Goal: Find specific page/section: Find specific page/section

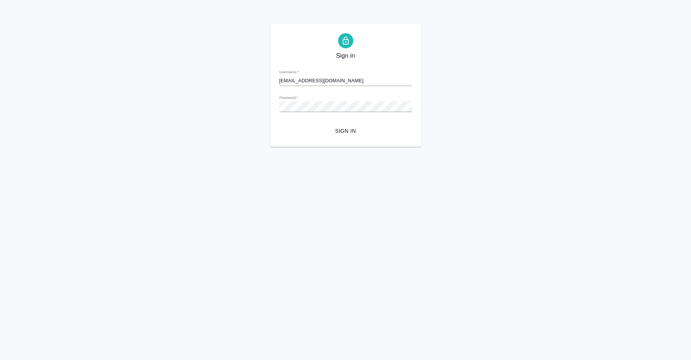
type input "[EMAIL_ADDRESS][DOMAIN_NAME]"
click at [336, 131] on span "Sign in" at bounding box center [345, 130] width 121 height 9
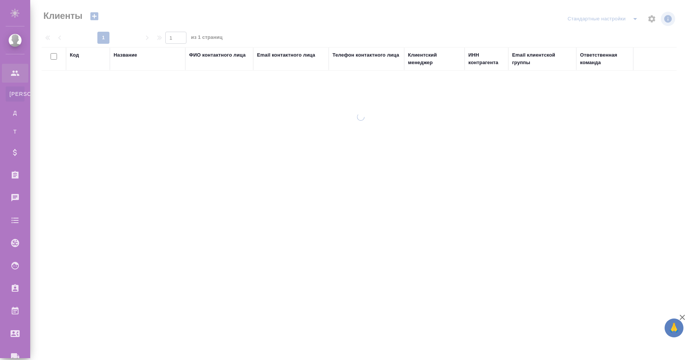
select select "RU"
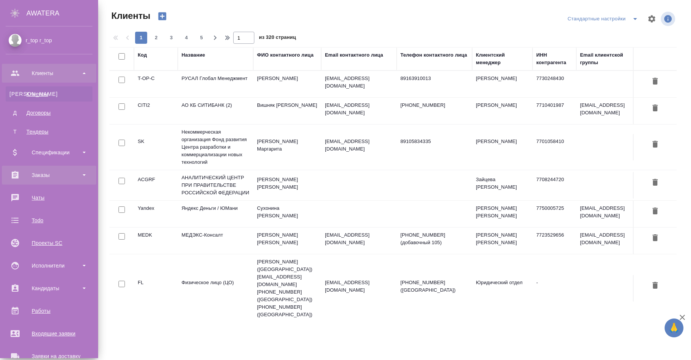
click at [54, 176] on div "Заказы" at bounding box center [49, 175] width 87 height 11
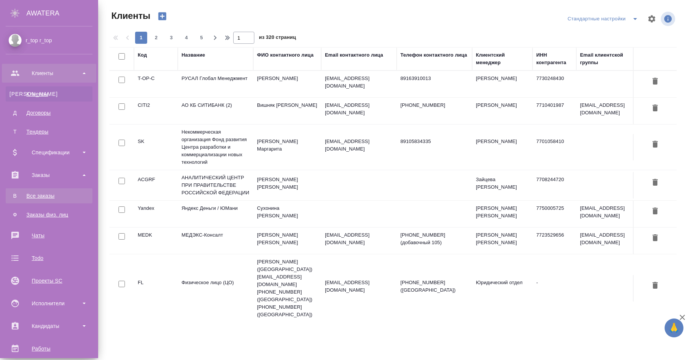
click at [43, 193] on div "Все заказы" at bounding box center [48, 196] width 79 height 8
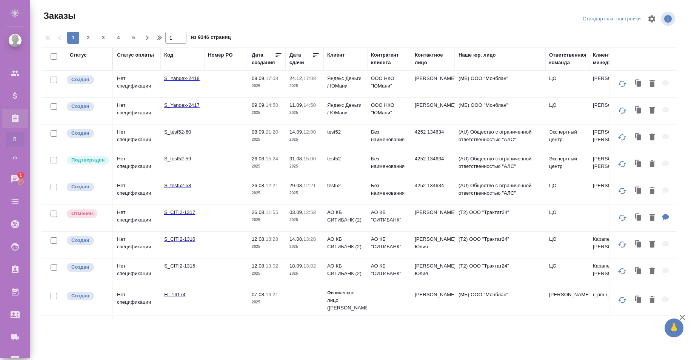
click at [226, 82] on td at bounding box center [226, 84] width 44 height 26
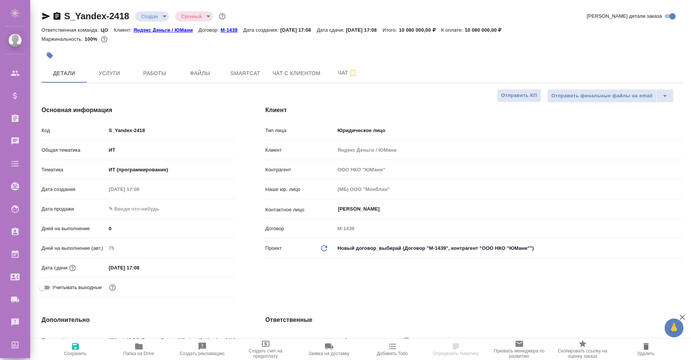
select select "RU"
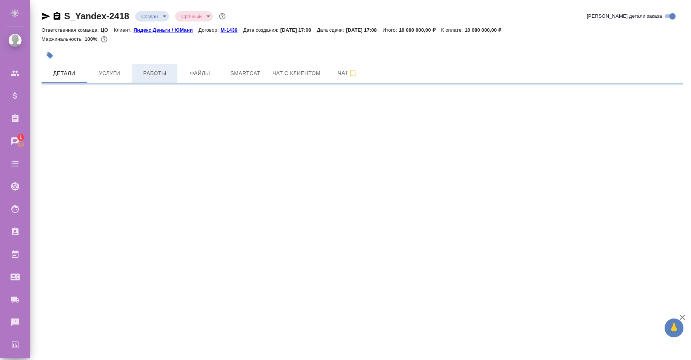
select select "RU"
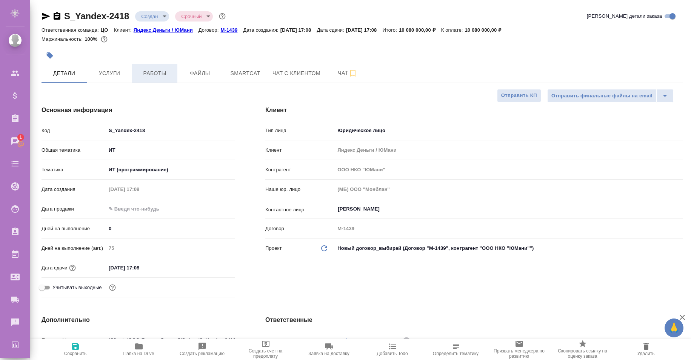
type textarea "x"
click at [159, 79] on button "Работы" at bounding box center [154, 73] width 45 height 19
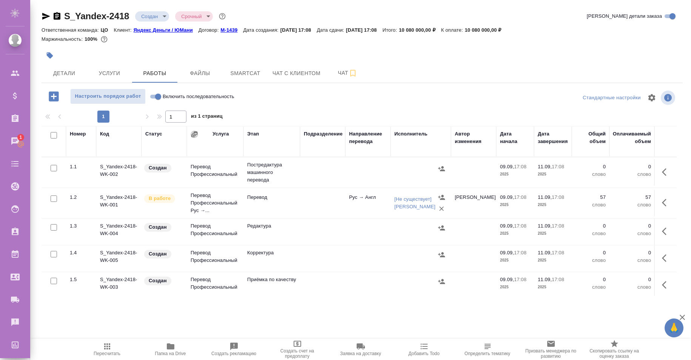
click at [194, 134] on icon "button" at bounding box center [194, 134] width 6 height 6
